Goal: Task Accomplishment & Management: Manage account settings

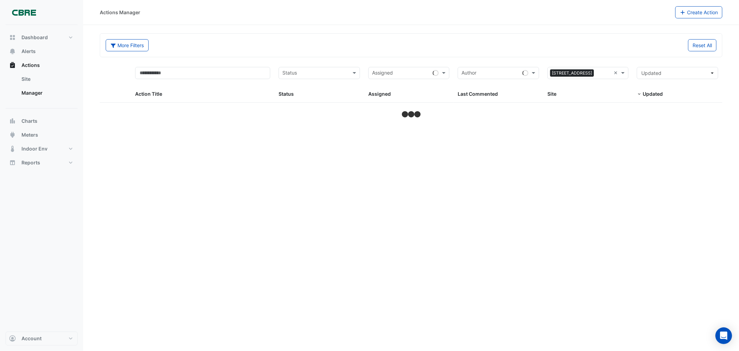
select select "***"
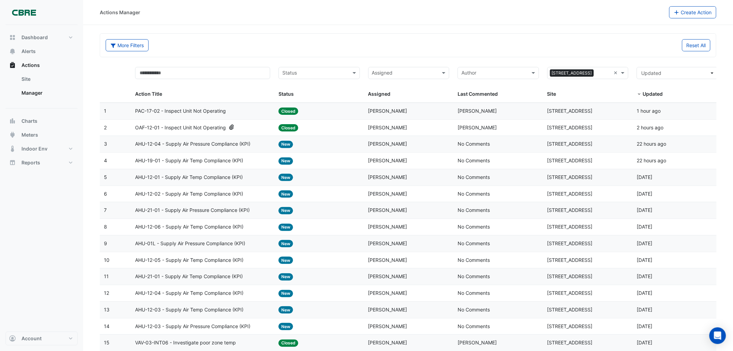
click at [408, 73] on input "text" at bounding box center [405, 74] width 66 height 8
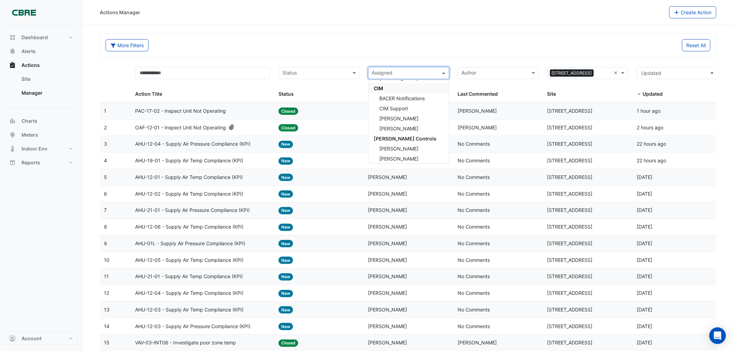
scroll to position [93, 0]
click at [411, 133] on span "[PERSON_NAME] Controls" at bounding box center [405, 136] width 63 height 6
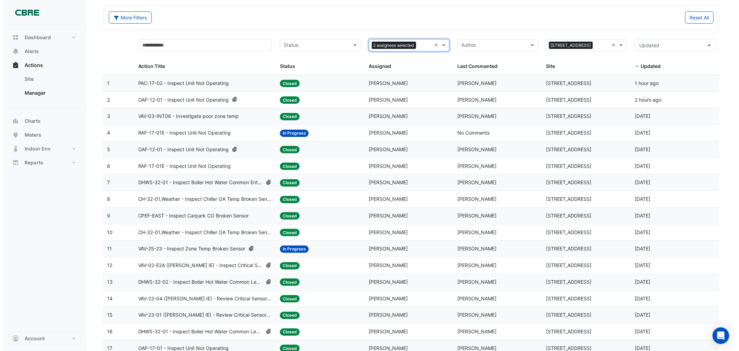
scroll to position [50, 0]
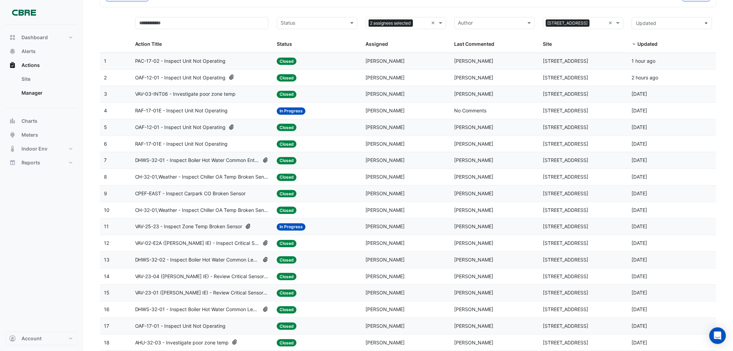
click at [224, 109] on span "RAF-17-01E - Inspect Unit Not Operating" at bounding box center [181, 111] width 93 height 8
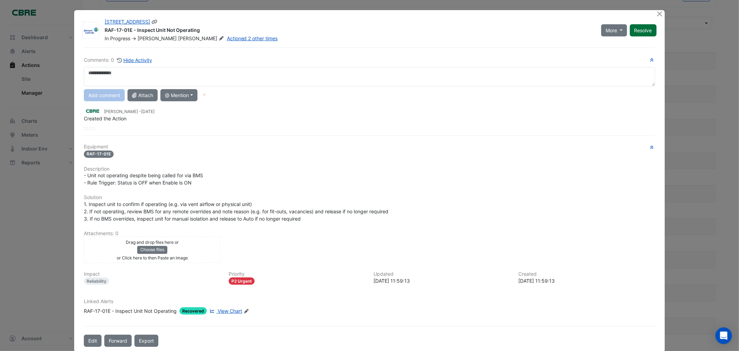
click at [649, 32] on button "Resolve" at bounding box center [643, 30] width 27 height 12
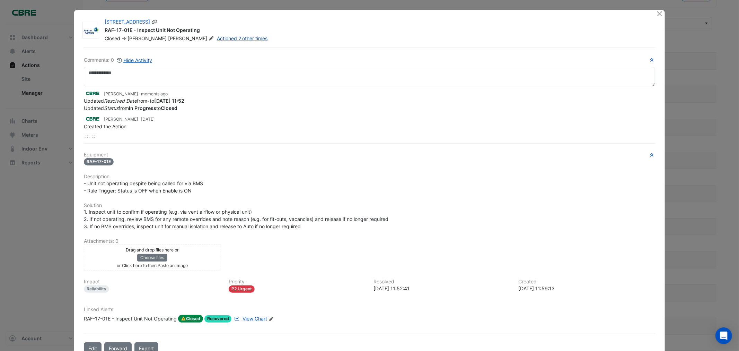
click at [217, 40] on link "Actioned 2 other times" at bounding box center [242, 38] width 51 height 6
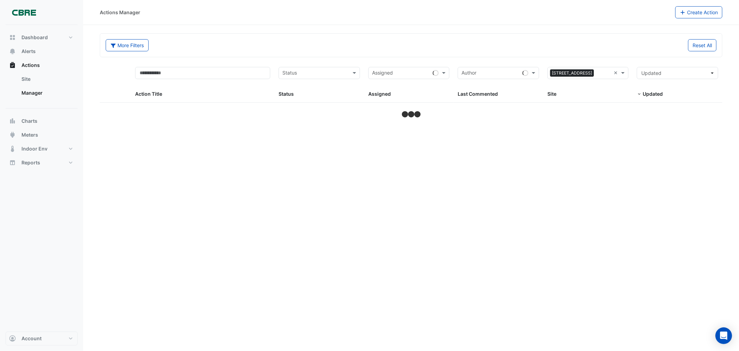
select select "***"
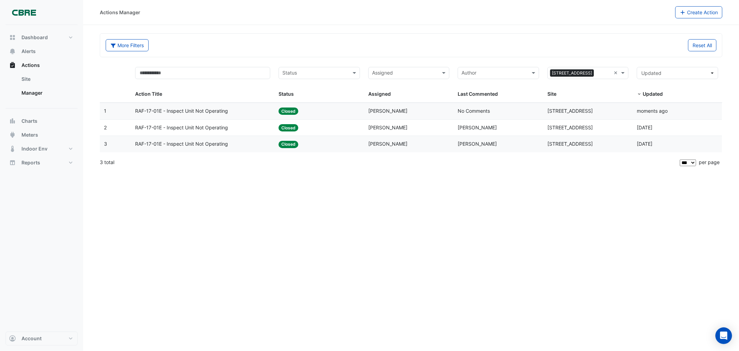
click at [189, 125] on span "RAF-17-01E - Inspect Unit Not Operating" at bounding box center [181, 128] width 93 height 8
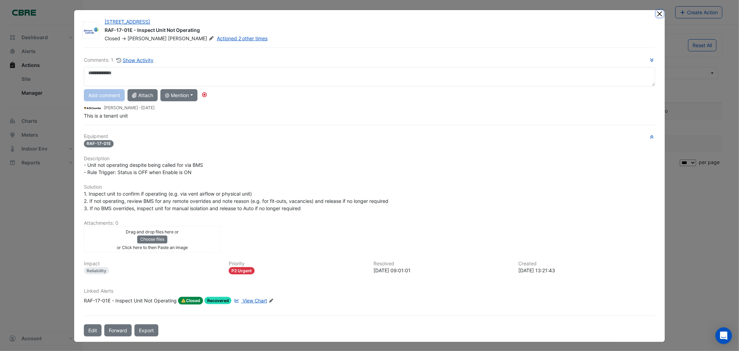
click at [656, 13] on button "Close" at bounding box center [659, 13] width 7 height 7
